Goal: Transaction & Acquisition: Purchase product/service

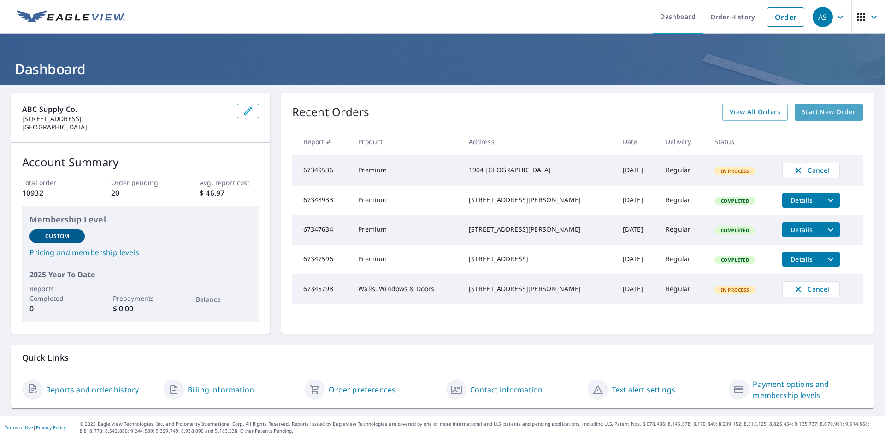
click at [817, 114] on span "Start New Order" at bounding box center [828, 113] width 53 height 12
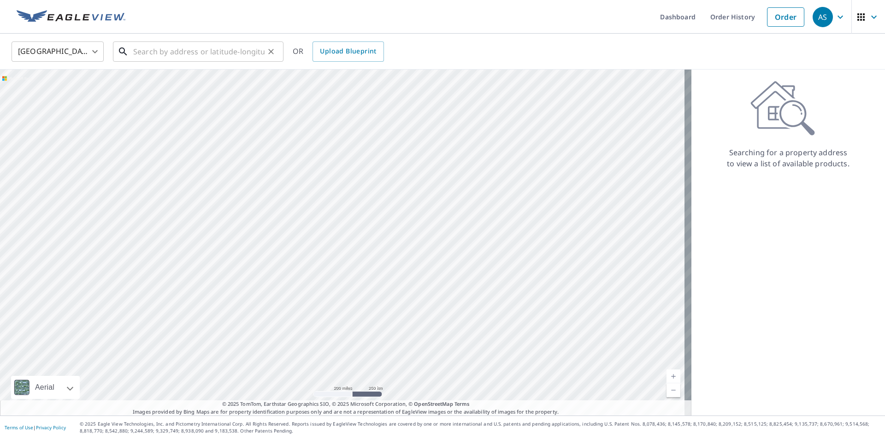
click at [170, 57] on input "text" at bounding box center [198, 52] width 131 height 26
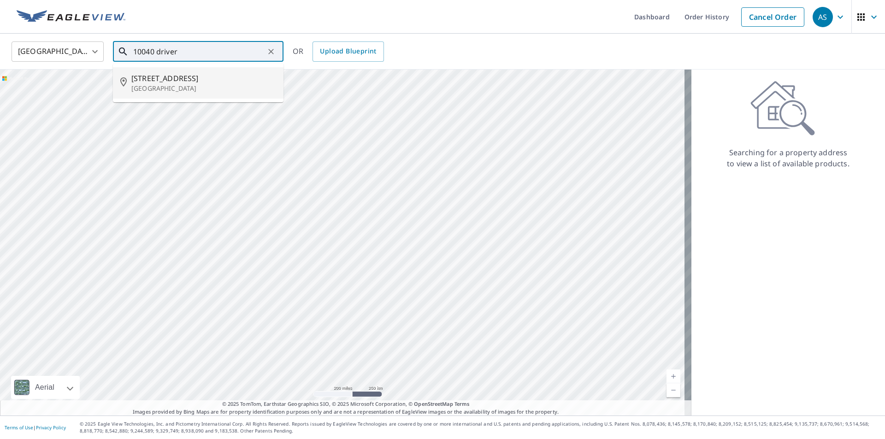
click at [173, 82] on span "[STREET_ADDRESS]" at bounding box center [203, 78] width 145 height 11
type input "[STREET_ADDRESS]"
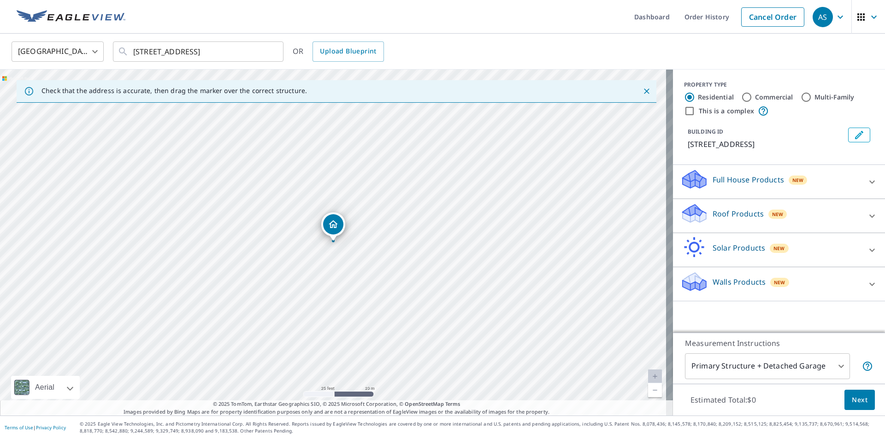
click at [720, 213] on p "Roof Products" at bounding box center [738, 213] width 51 height 11
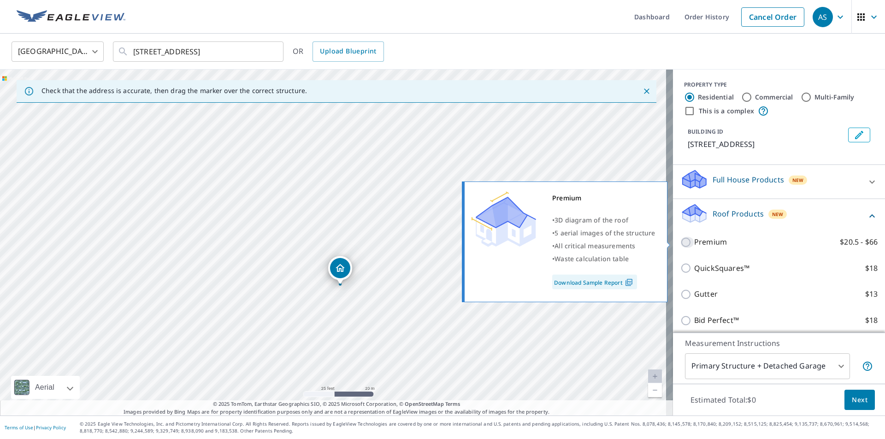
click at [681, 241] on input "Premium $20.5 - $66" at bounding box center [688, 242] width 14 height 11
checkbox input "true"
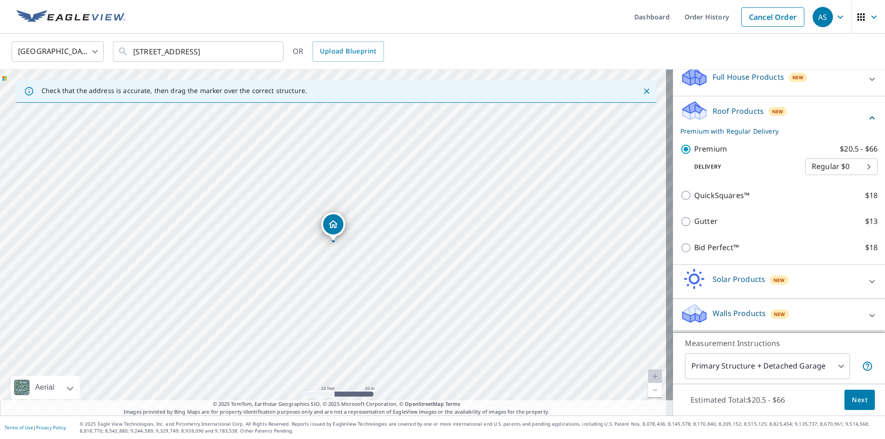
scroll to position [103, 0]
click at [852, 395] on span "Next" at bounding box center [860, 401] width 16 height 12
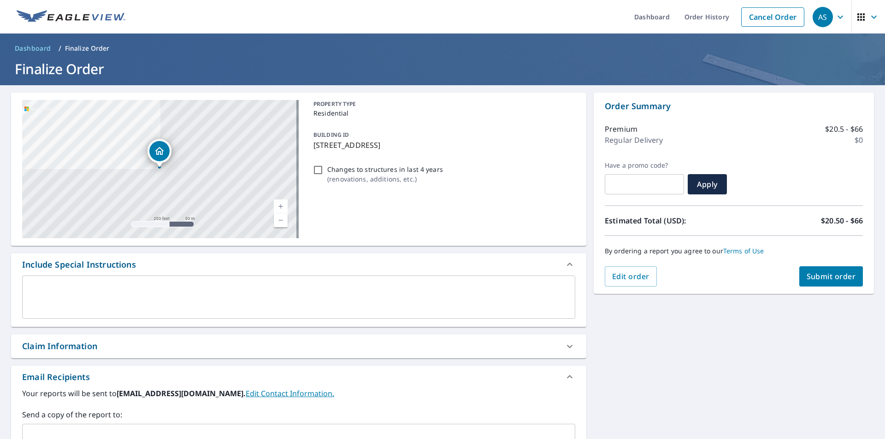
click at [120, 300] on textarea at bounding box center [299, 297] width 540 height 26
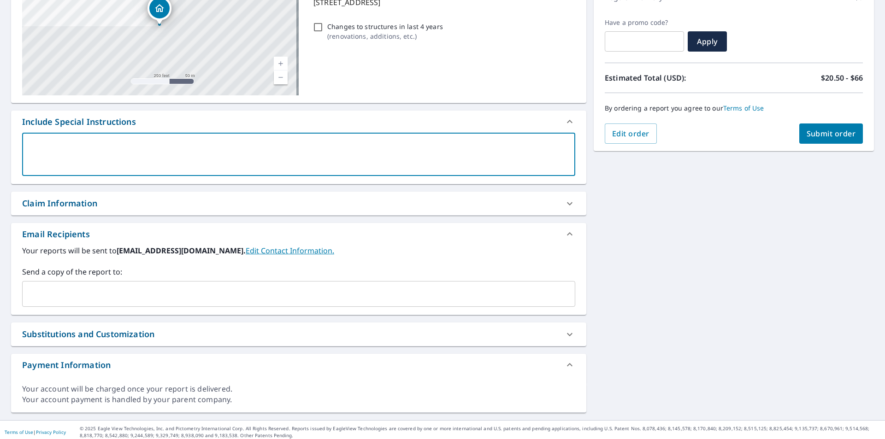
scroll to position [148, 0]
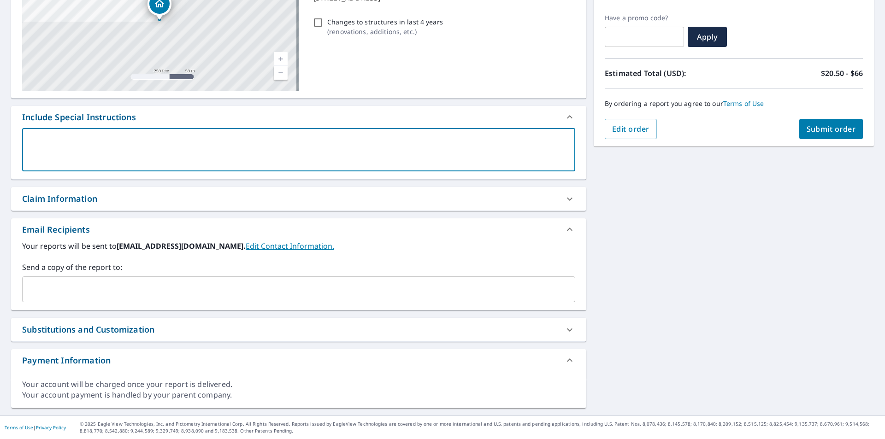
click at [71, 284] on input "text" at bounding box center [291, 290] width 531 height 18
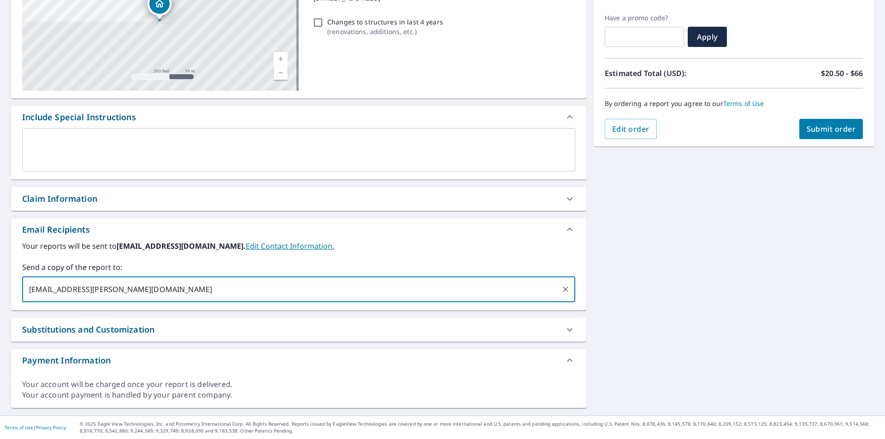
type input "[EMAIL_ADDRESS][PERSON_NAME][DOMAIN_NAME]"
type input "[PERSON_NAME][EMAIL_ADDRESS][DOMAIN_NAME]"
click at [811, 132] on span "Submit order" at bounding box center [831, 129] width 49 height 10
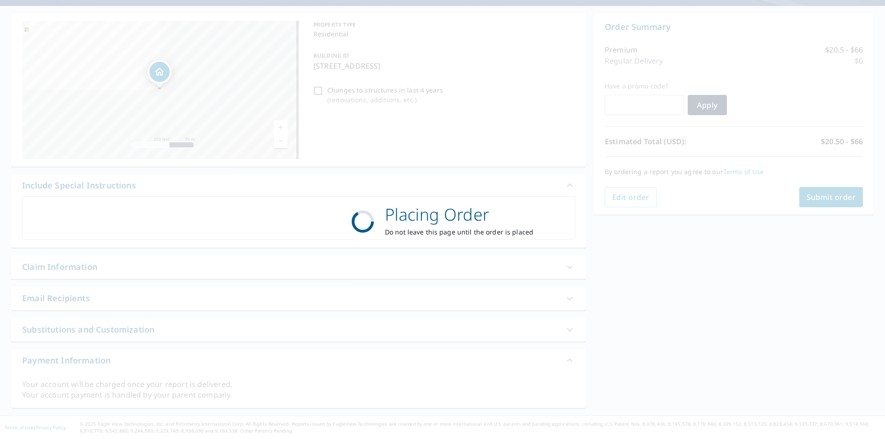
scroll to position [79, 0]
